Goal: Check status

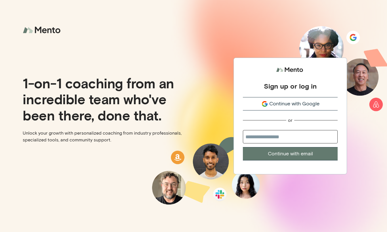
click at [283, 105] on span "Continue with Google" at bounding box center [294, 104] width 50 height 8
click at [285, 102] on span "Continue with Google" at bounding box center [294, 104] width 50 height 8
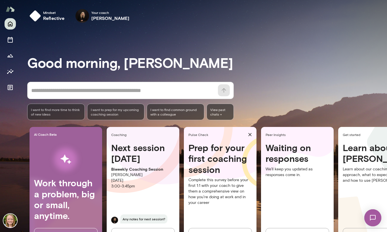
scroll to position [24, 0]
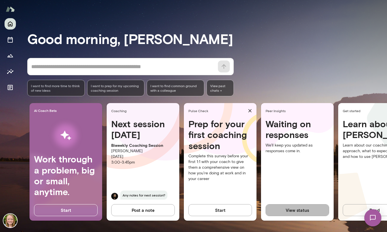
click at [294, 209] on button "View status" at bounding box center [298, 210] width 64 height 12
